Goal: Transaction & Acquisition: Purchase product/service

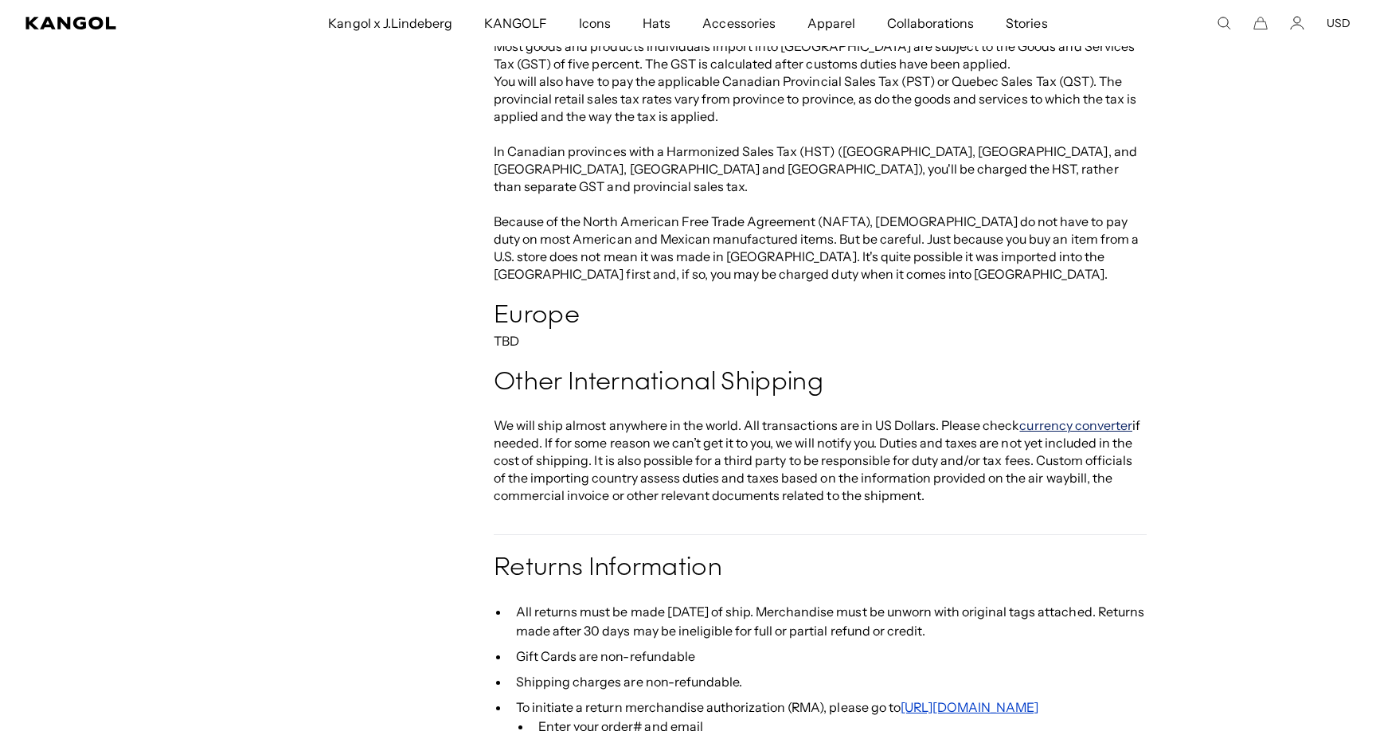
click at [1038, 417] on link "currency converter" at bounding box center [1075, 425] width 113 height 16
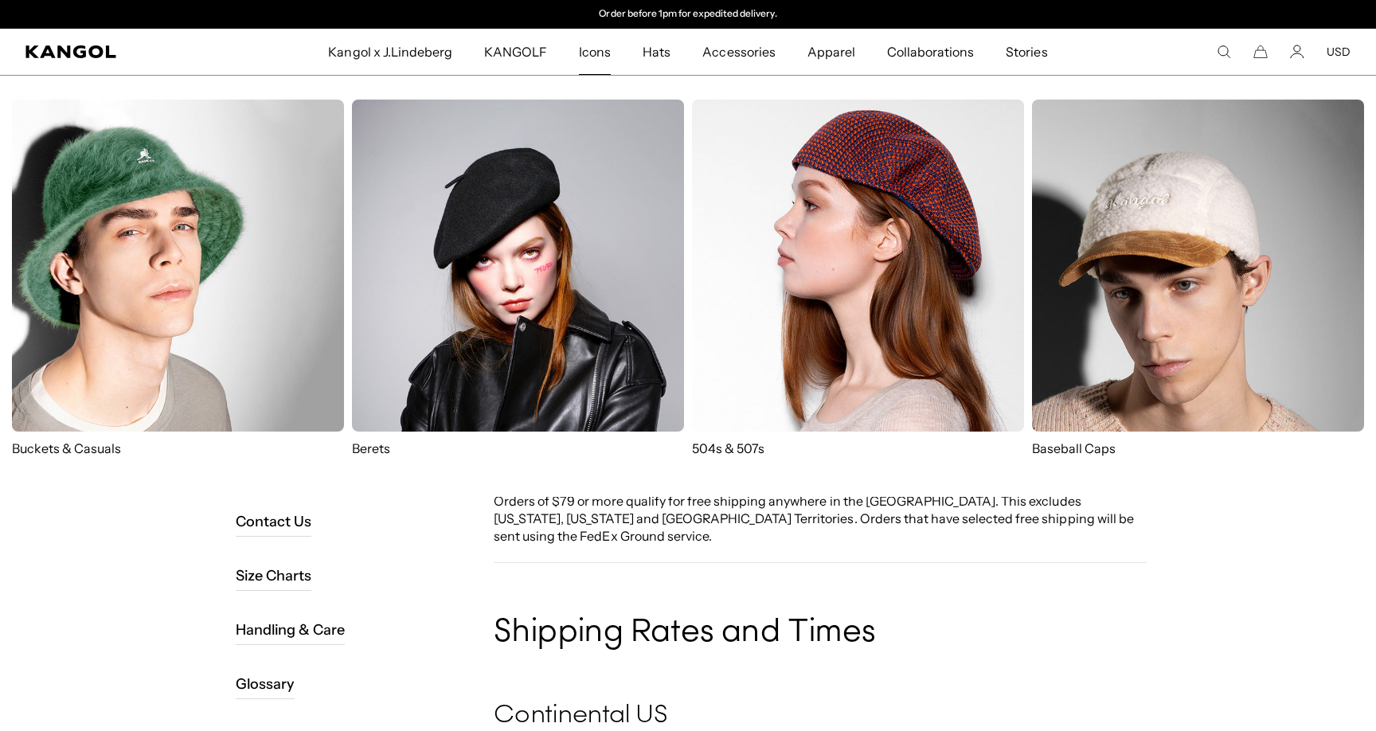
click at [803, 333] on img at bounding box center [858, 266] width 332 height 332
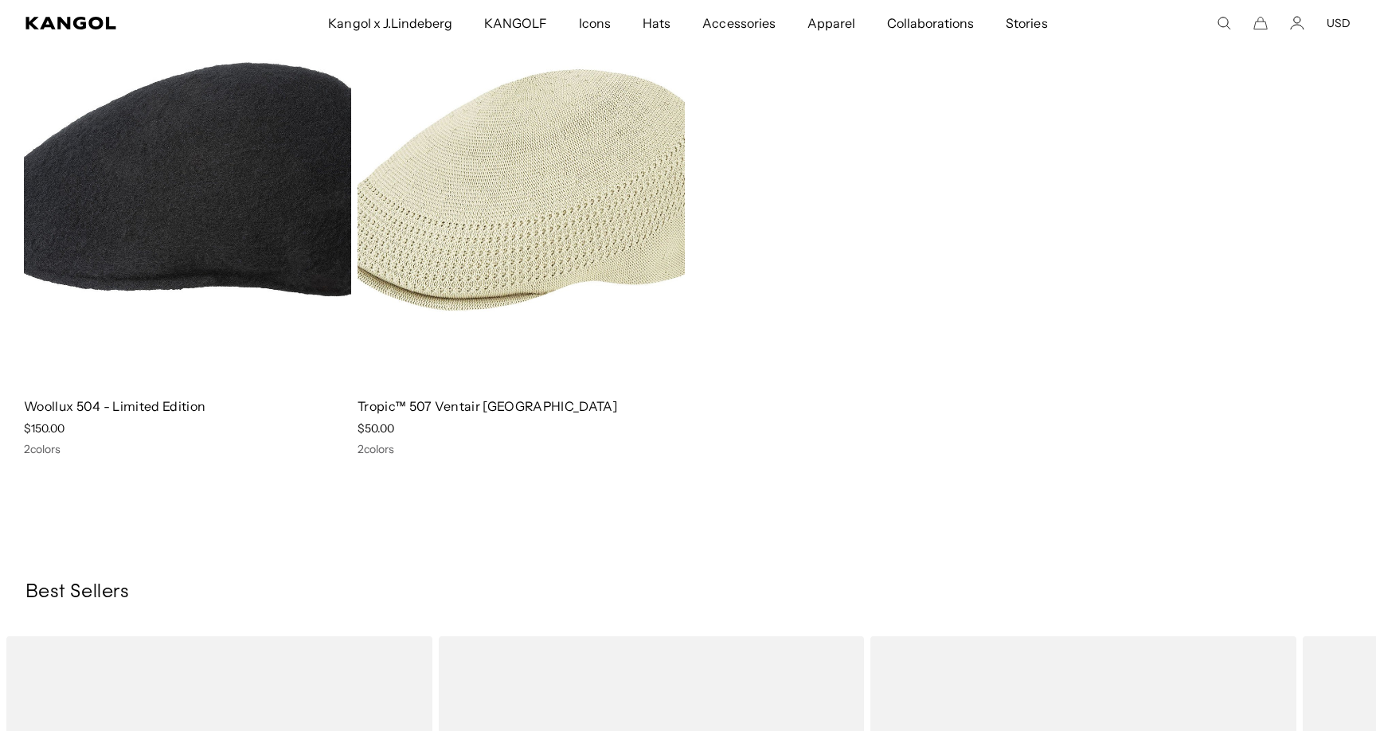
scroll to position [0, 328]
click at [515, 264] on img at bounding box center [520, 179] width 327 height 411
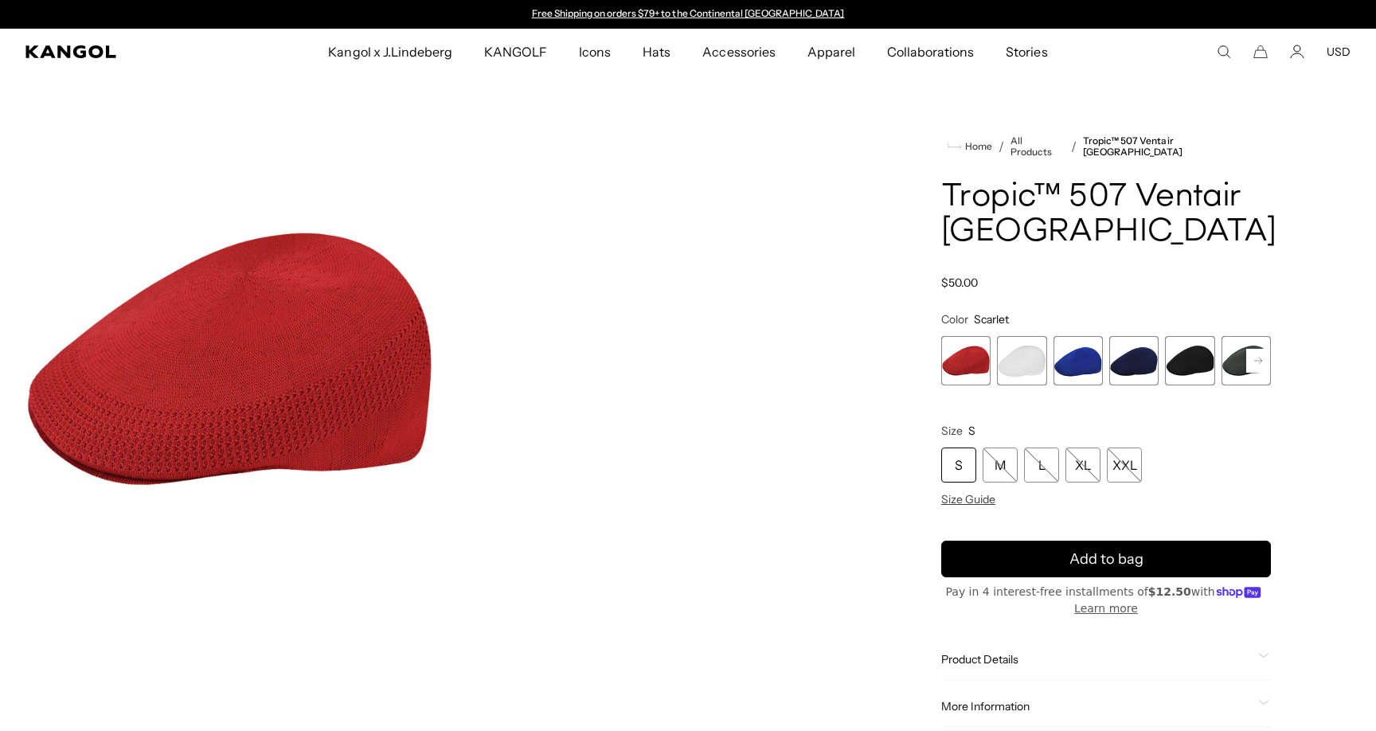
click at [1154, 372] on span "4 of 7" at bounding box center [1133, 360] width 49 height 49
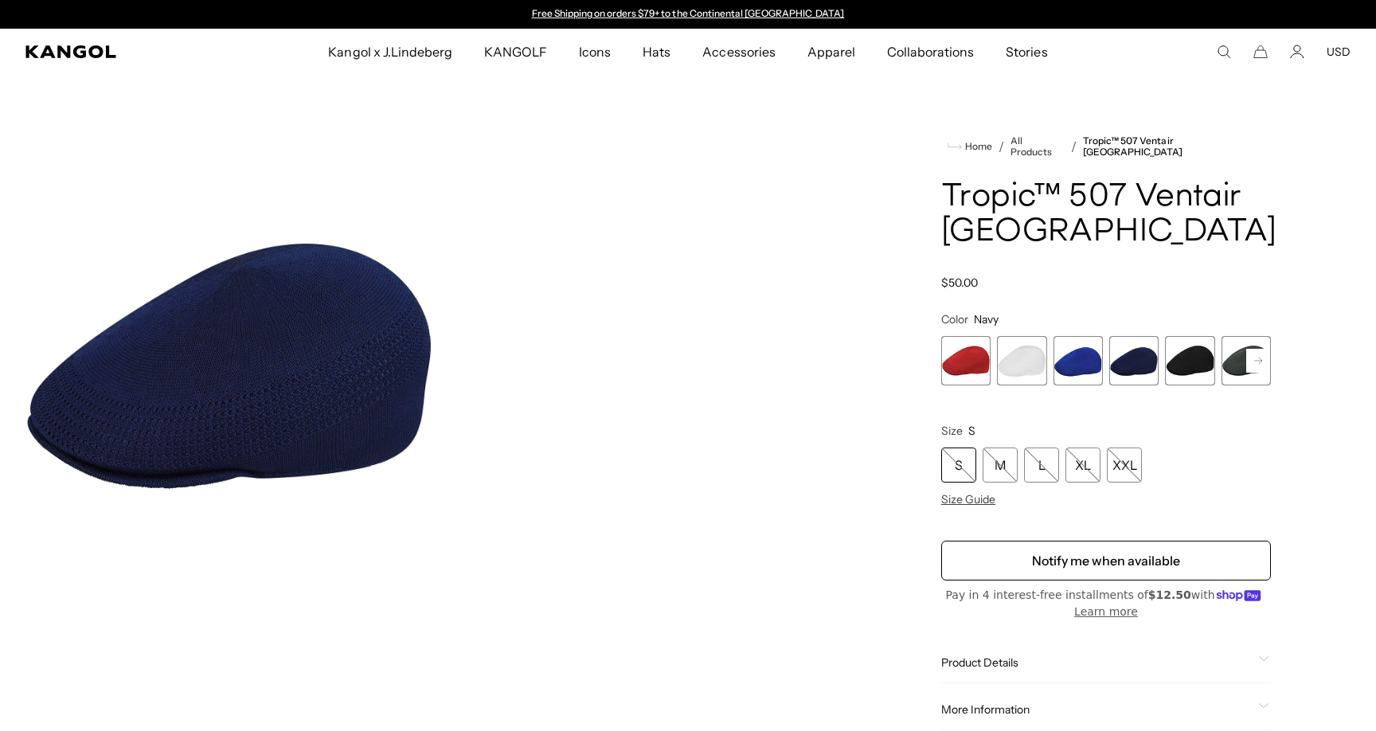
click at [1190, 368] on span "5 of 7" at bounding box center [1189, 360] width 49 height 49
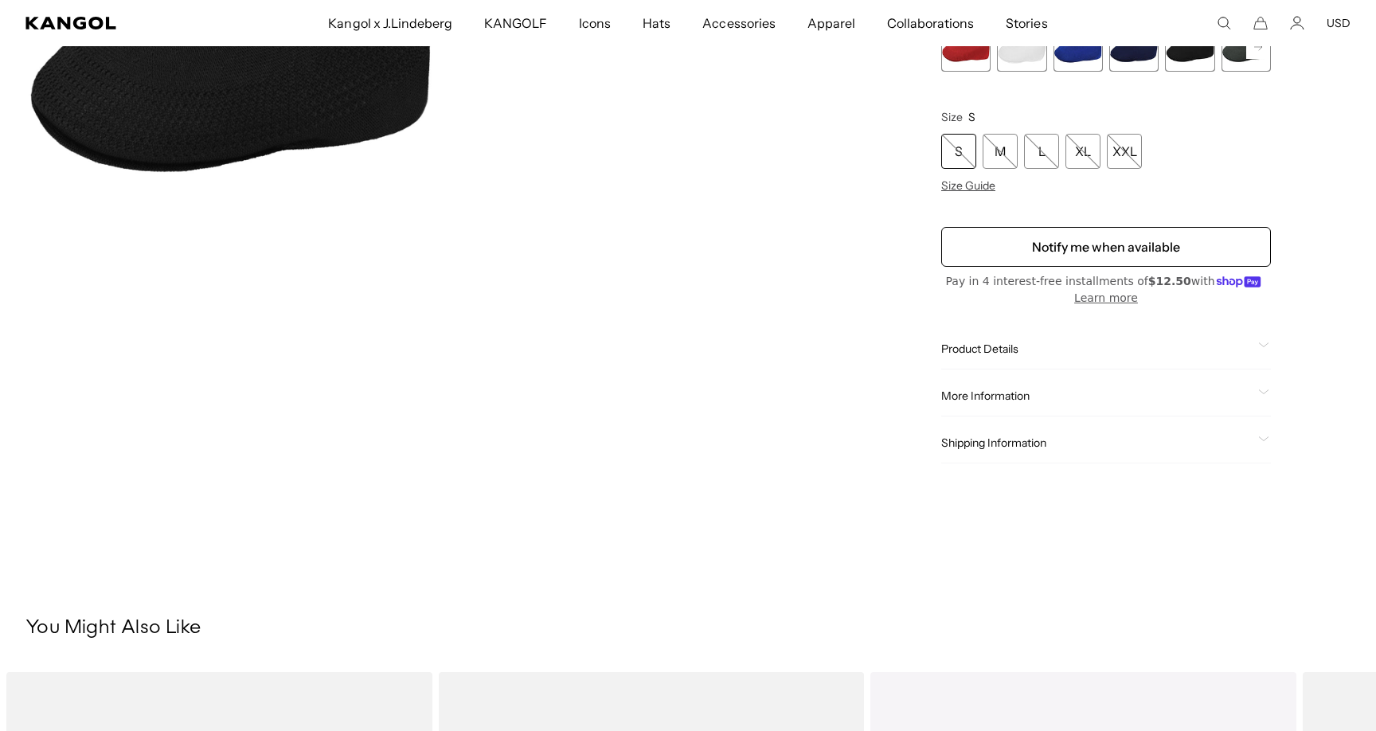
scroll to position [316, 0]
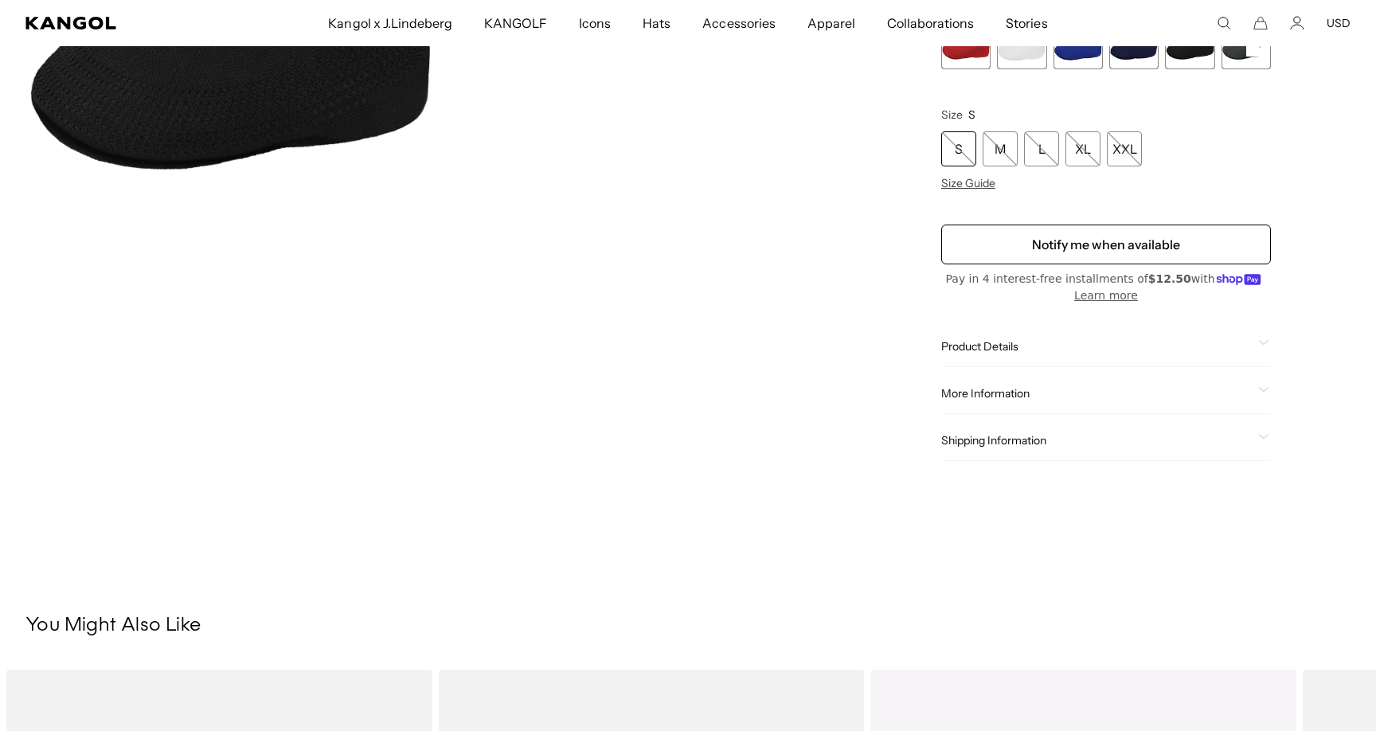
click at [1099, 447] on div "Shipping Information Ship to 6458210 Standard Shipping : Tue, Sep 9 Expedited S…" at bounding box center [1106, 440] width 330 height 41
click at [1001, 438] on span "Shipping Information" at bounding box center [1096, 440] width 311 height 14
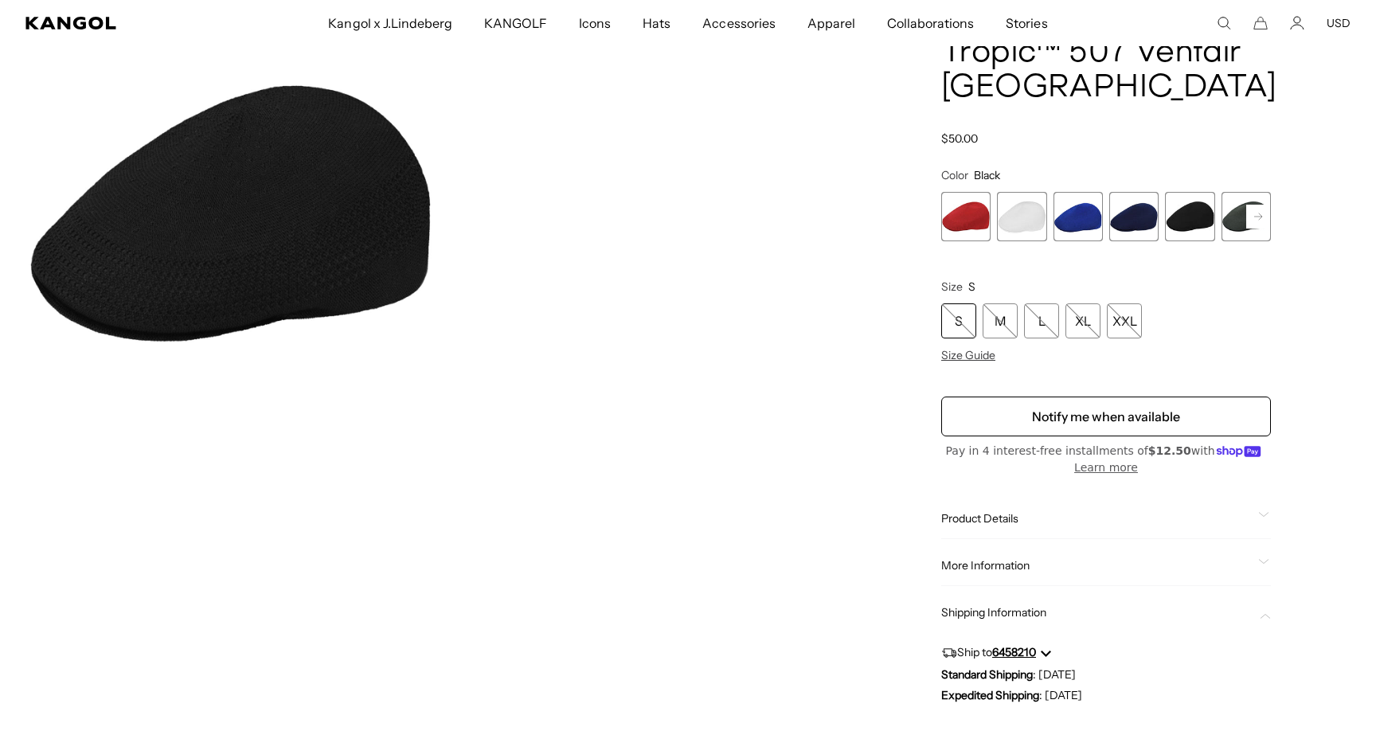
scroll to position [75, 0]
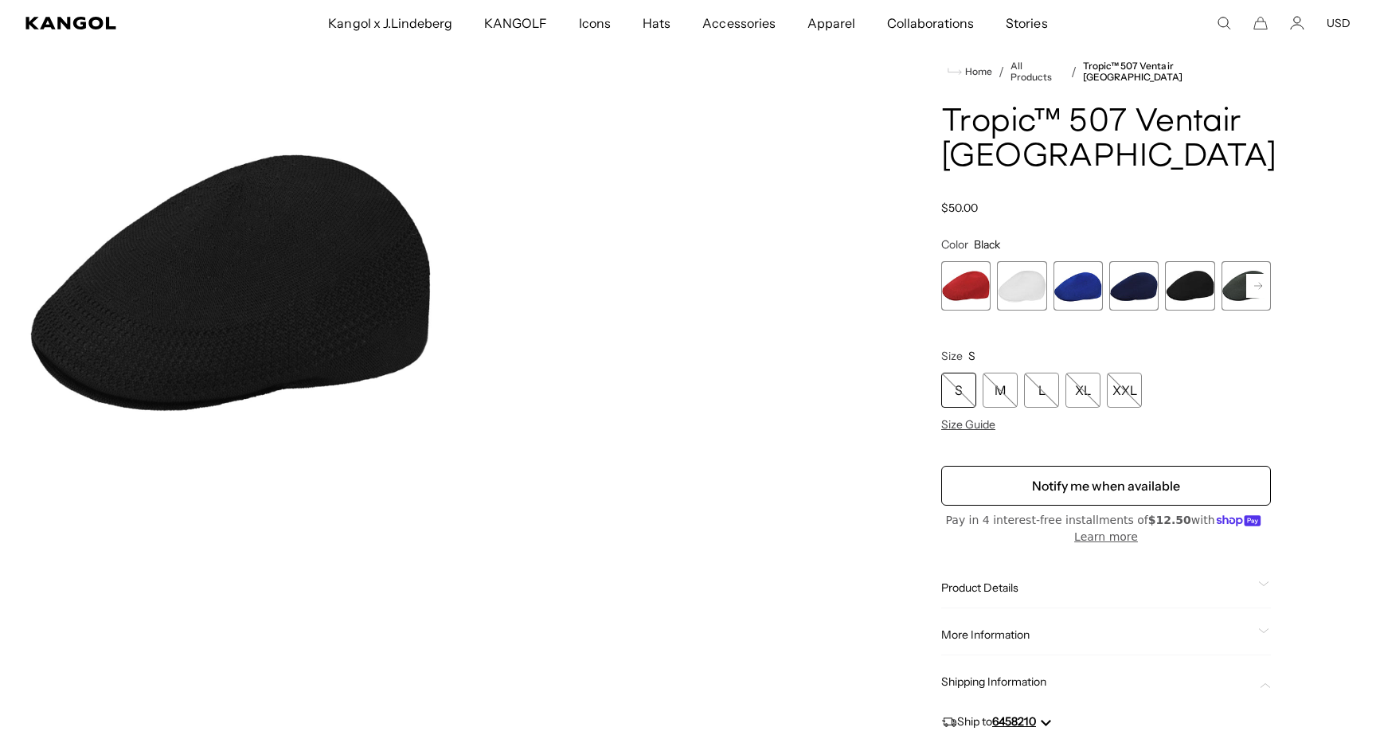
click at [373, 300] on img "Gallery Viewer" at bounding box center [229, 284] width 408 height 510
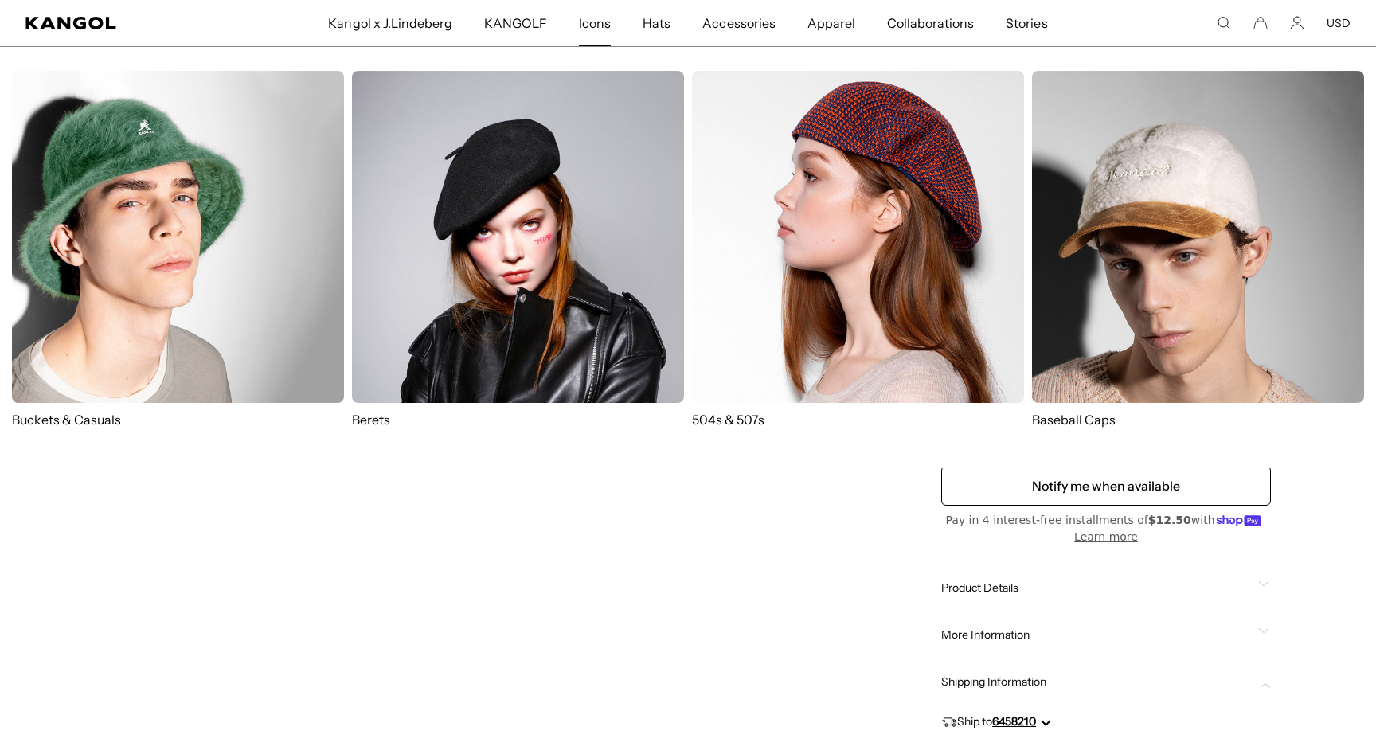
scroll to position [0, 0]
click at [786, 244] on img at bounding box center [858, 237] width 332 height 332
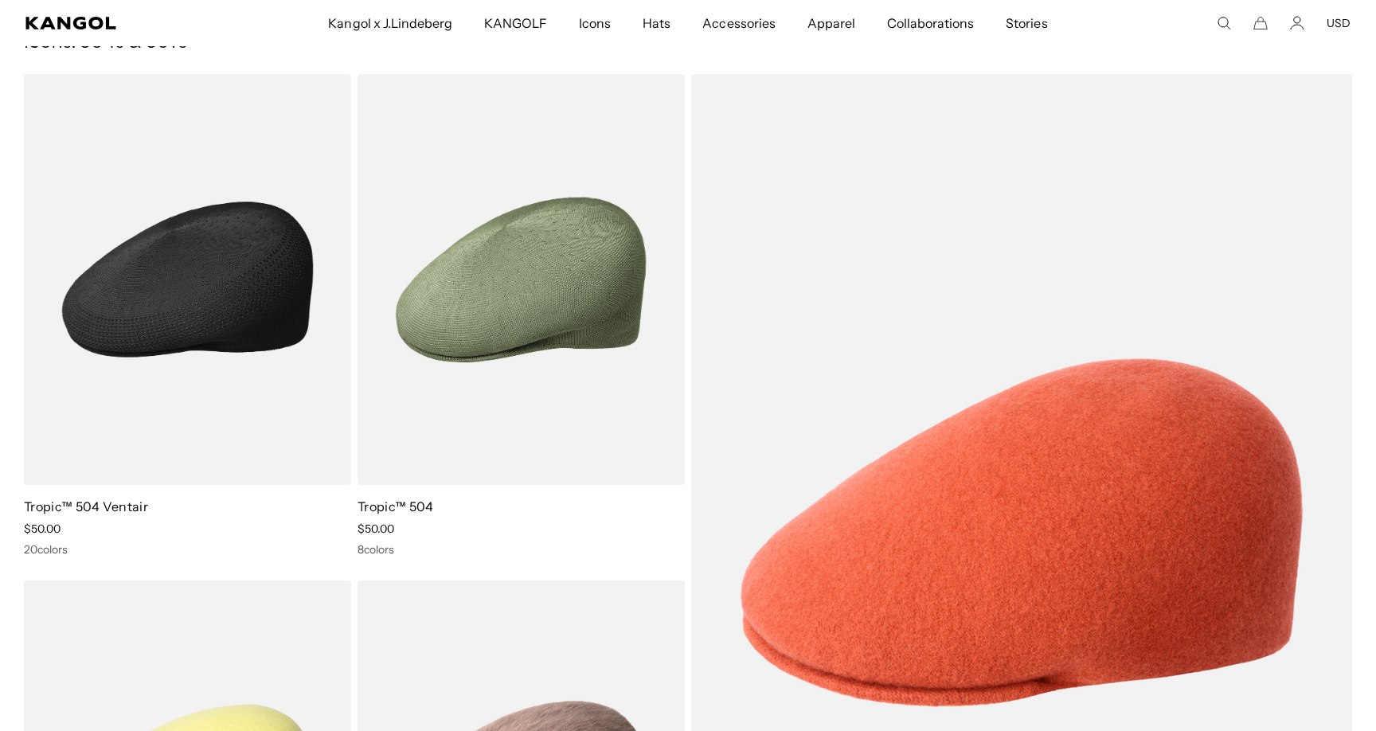
click at [216, 372] on img at bounding box center [187, 279] width 327 height 411
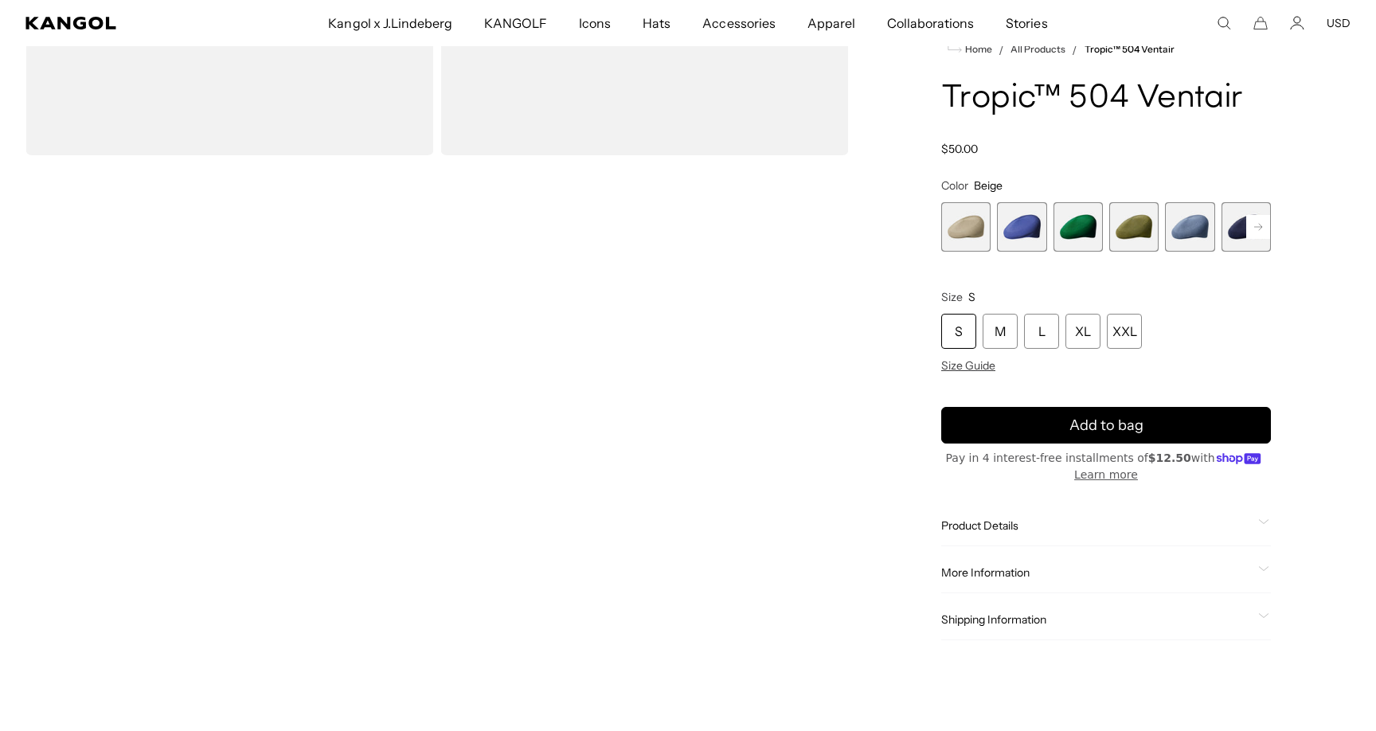
click at [1256, 218] on rect at bounding box center [1258, 227] width 24 height 24
click at [1256, 219] on rect at bounding box center [1258, 227] width 24 height 24
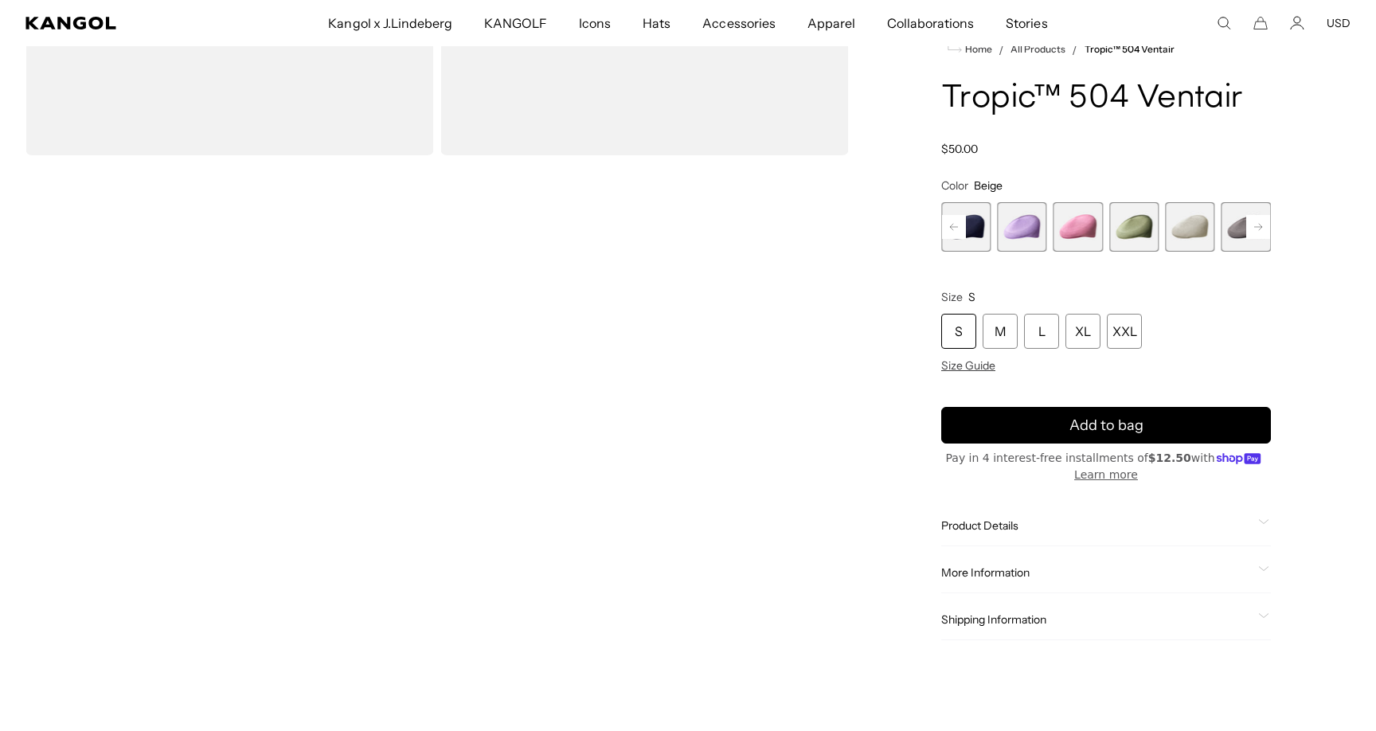
click at [1256, 219] on rect at bounding box center [1258, 227] width 24 height 24
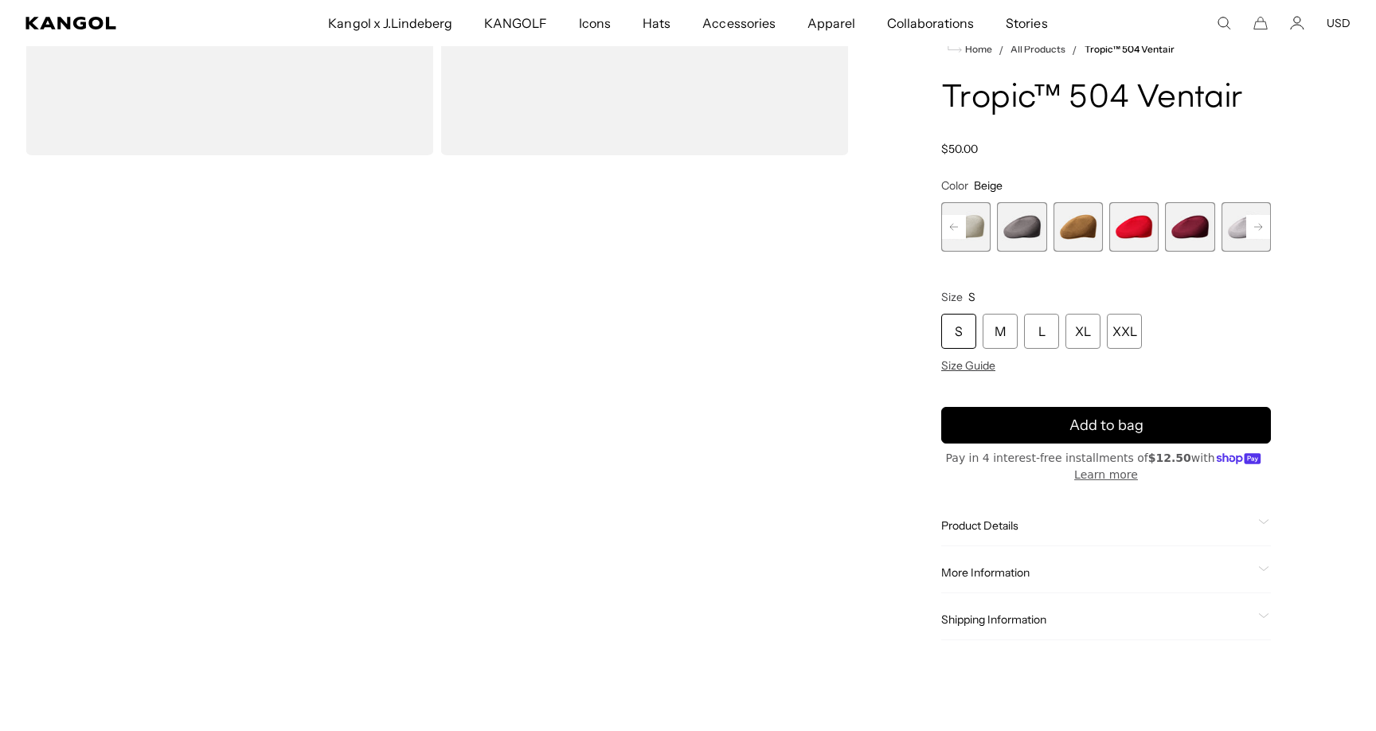
click at [1256, 219] on rect at bounding box center [1258, 227] width 24 height 24
click at [1189, 227] on span "18 of 22" at bounding box center [1189, 226] width 49 height 49
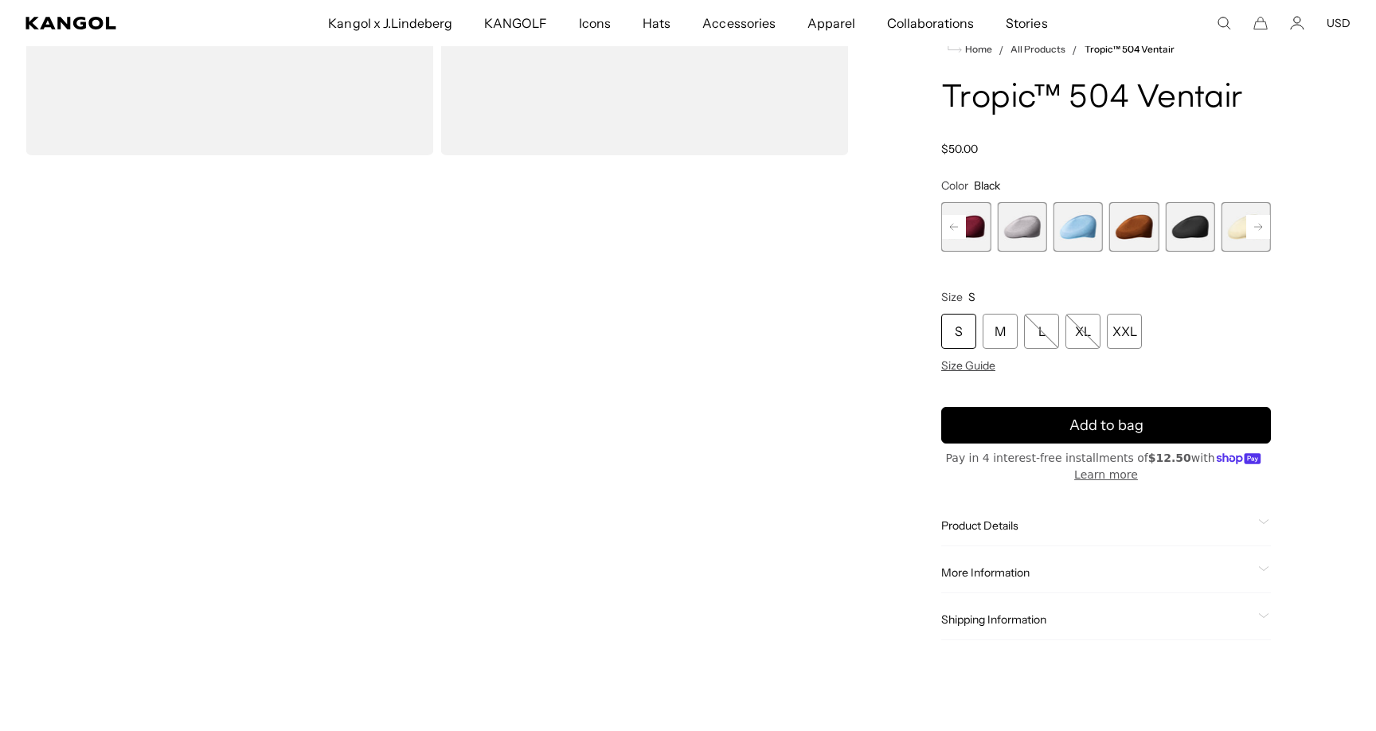
scroll to position [0, 328]
click at [994, 341] on div "M" at bounding box center [999, 331] width 35 height 35
click at [984, 364] on span "Size Guide" at bounding box center [968, 366] width 54 height 14
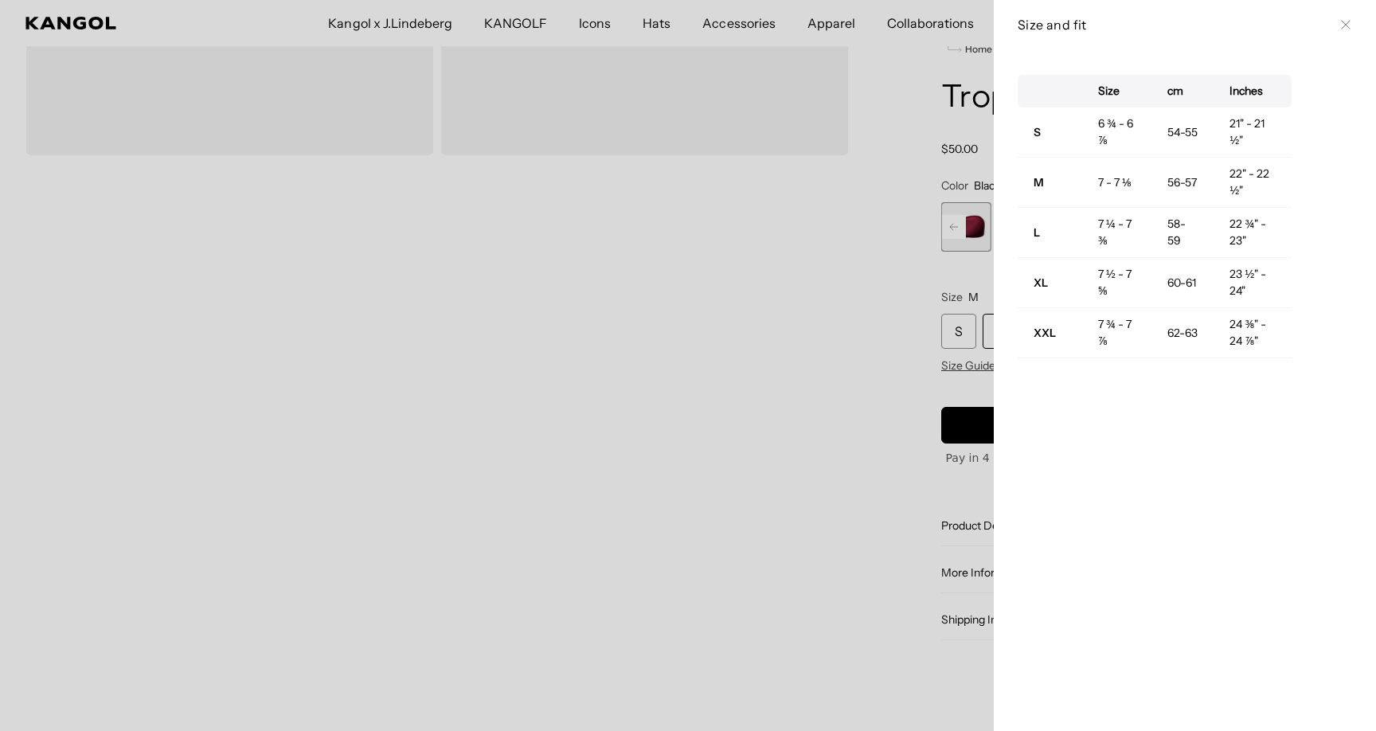
scroll to position [0, 328]
click at [858, 357] on div at bounding box center [688, 365] width 1376 height 731
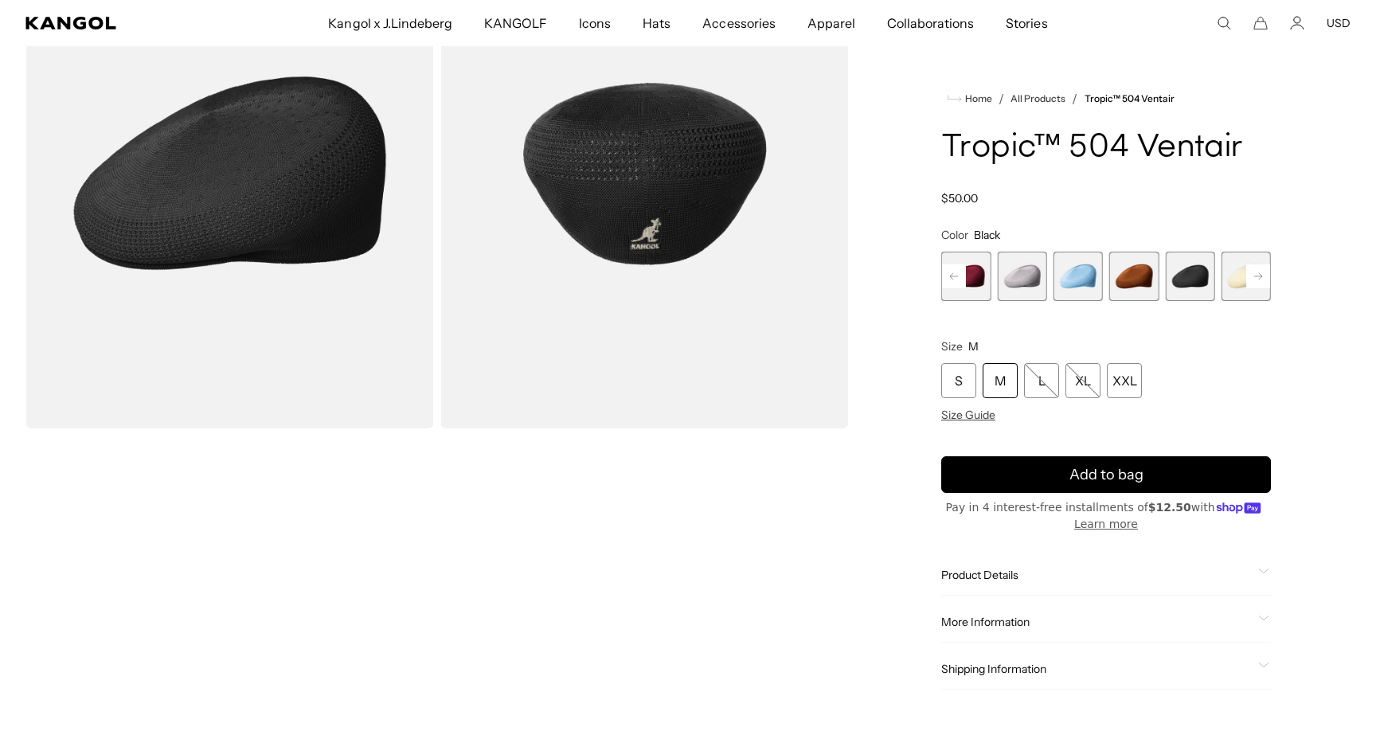
scroll to position [229, 0]
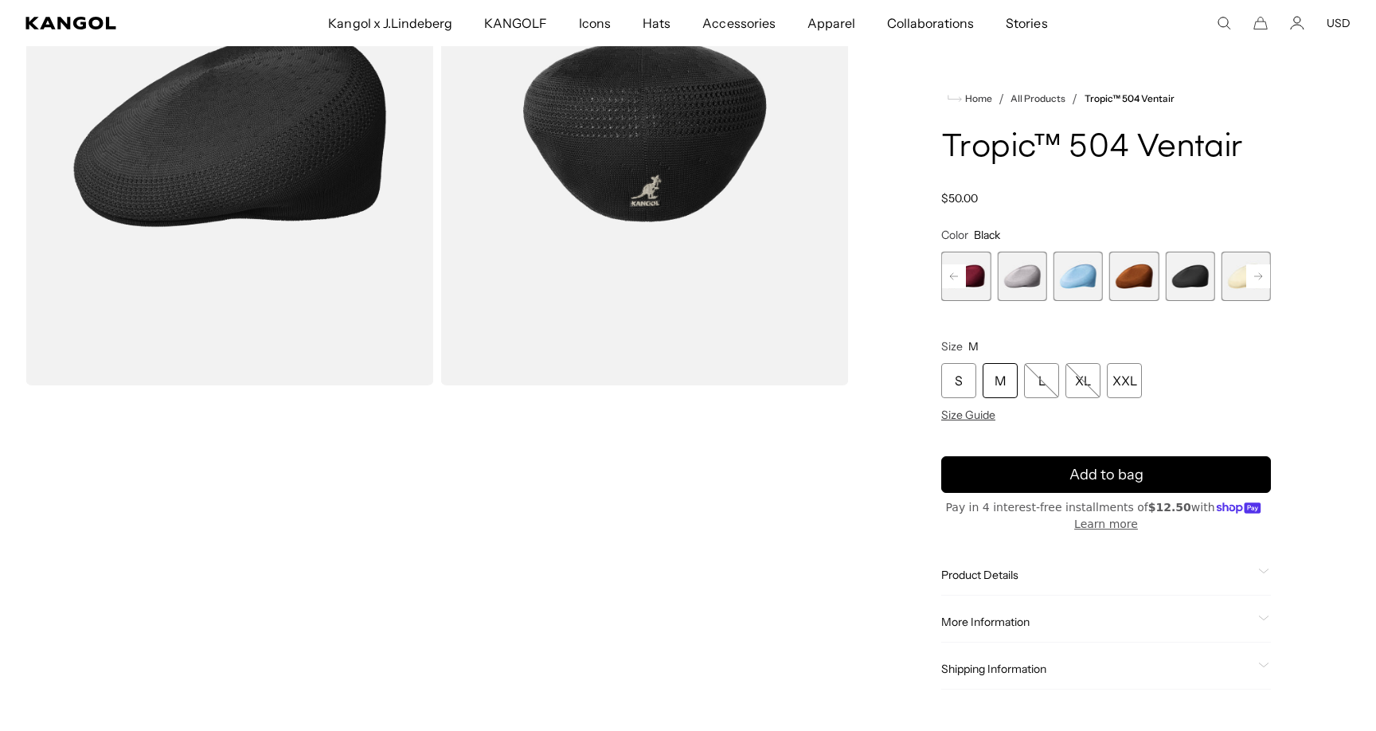
click at [966, 620] on span "More Information" at bounding box center [1096, 622] width 311 height 14
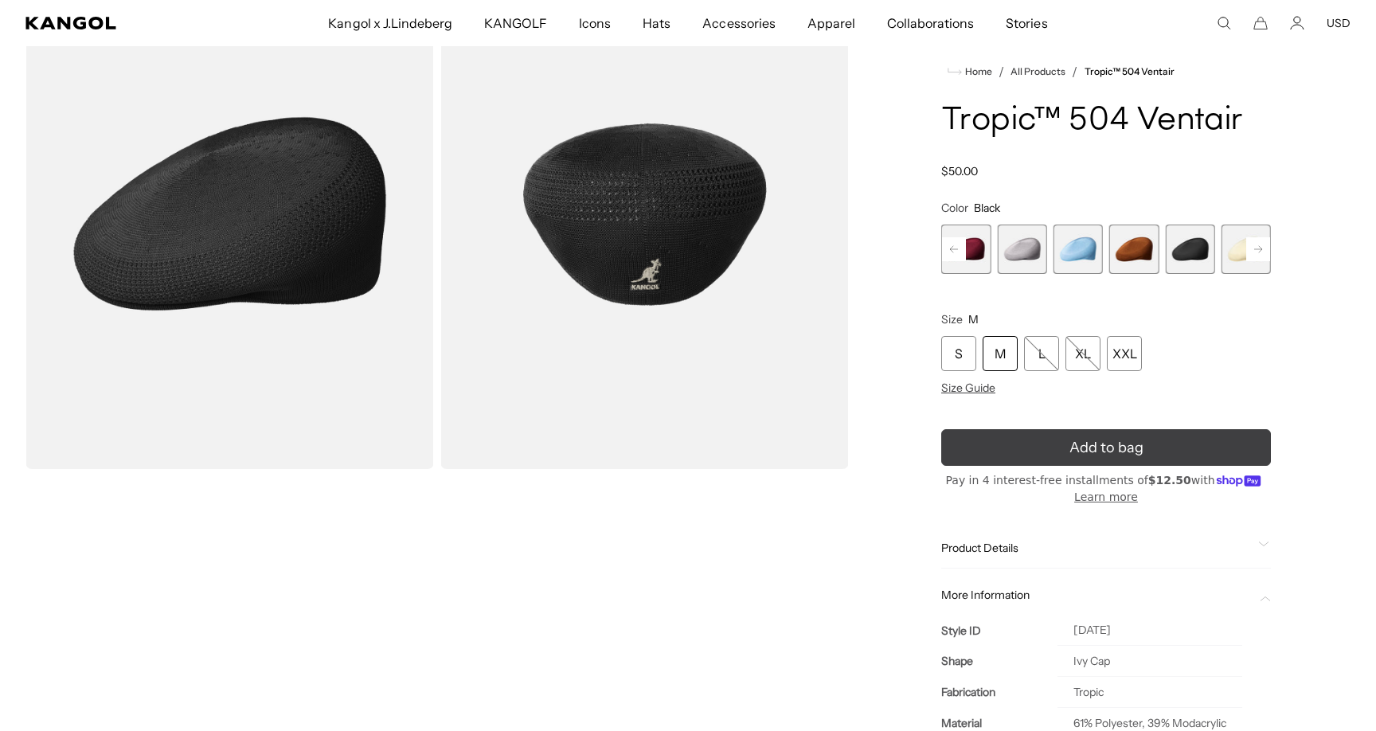
scroll to position [0, 328]
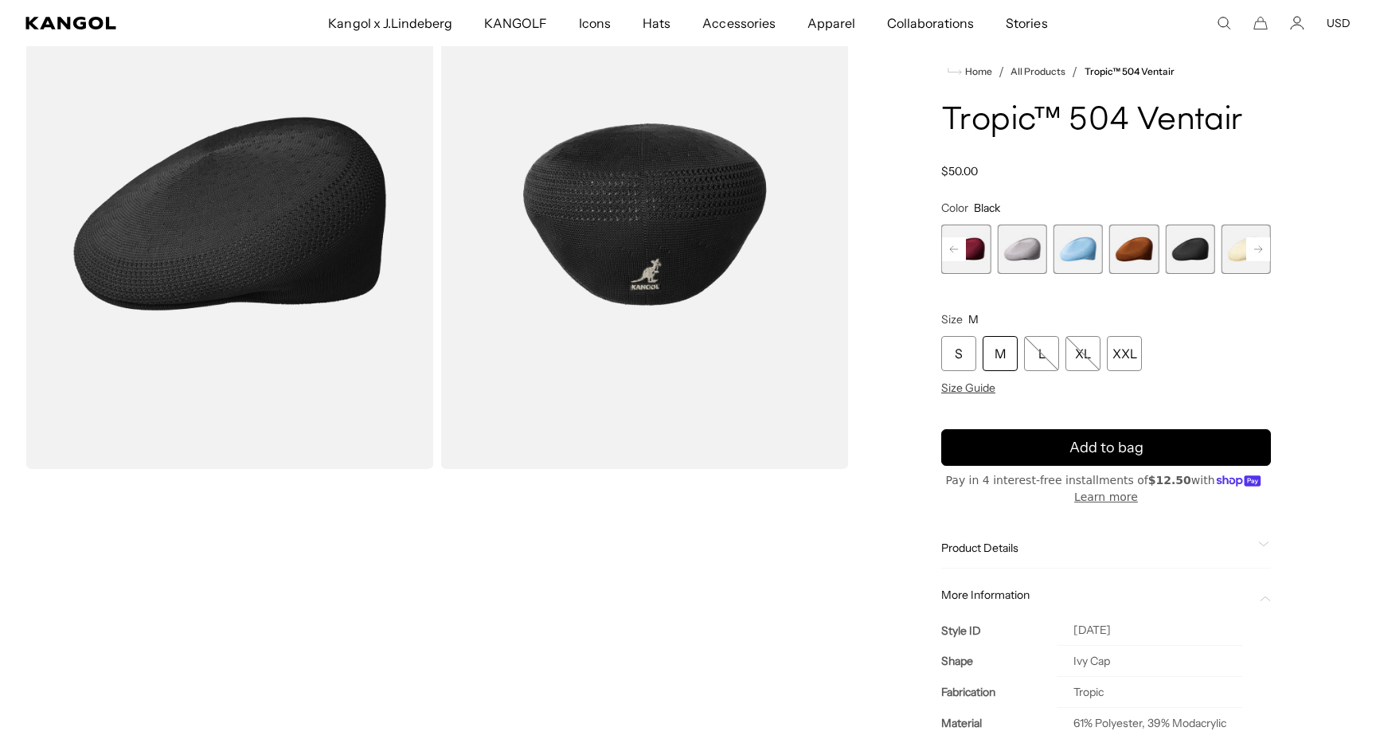
click at [1014, 255] on span "15 of 22" at bounding box center [1021, 249] width 49 height 49
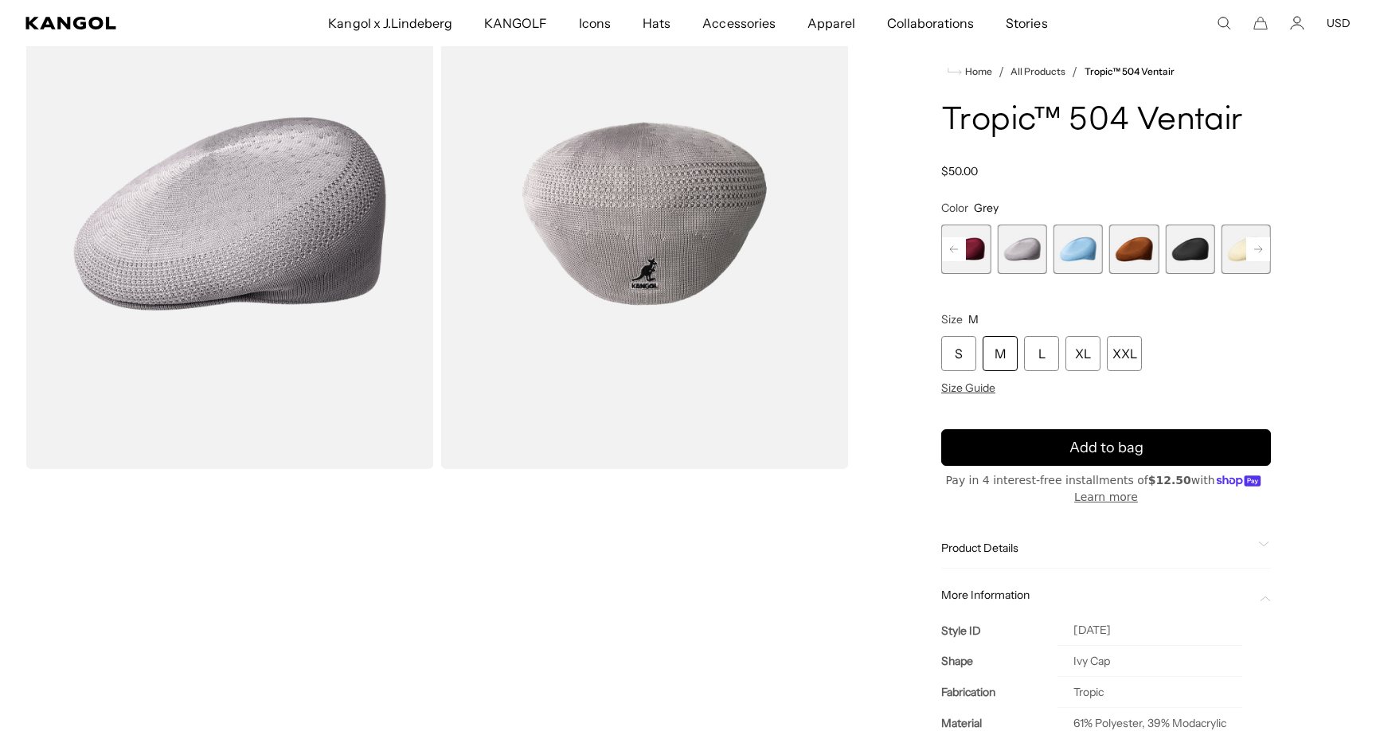
scroll to position [0, 328]
click at [961, 258] on rect at bounding box center [954, 249] width 24 height 24
click at [1254, 259] on rect at bounding box center [1258, 249] width 24 height 24
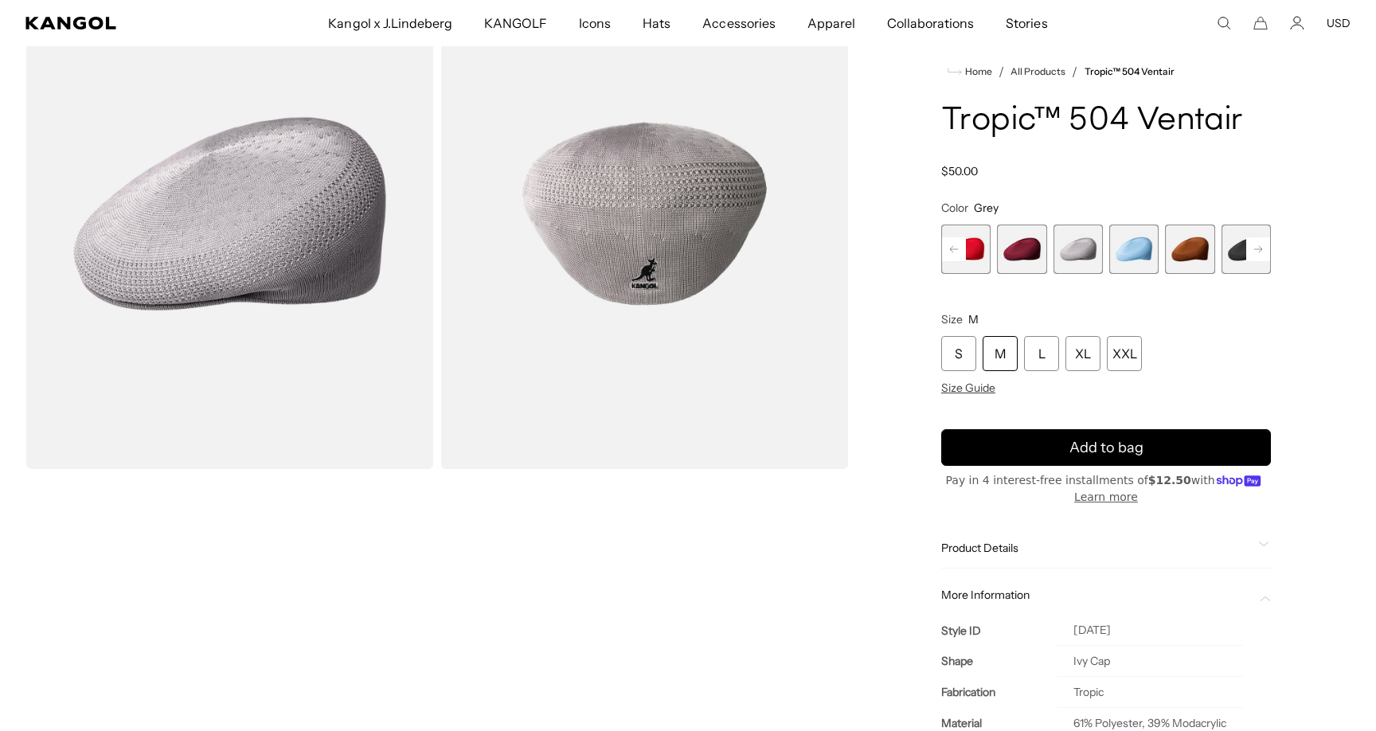
click at [1254, 259] on rect at bounding box center [1258, 249] width 24 height 24
click at [1193, 246] on span "18 of 22" at bounding box center [1189, 249] width 49 height 49
